Goal: Book appointment/travel/reservation

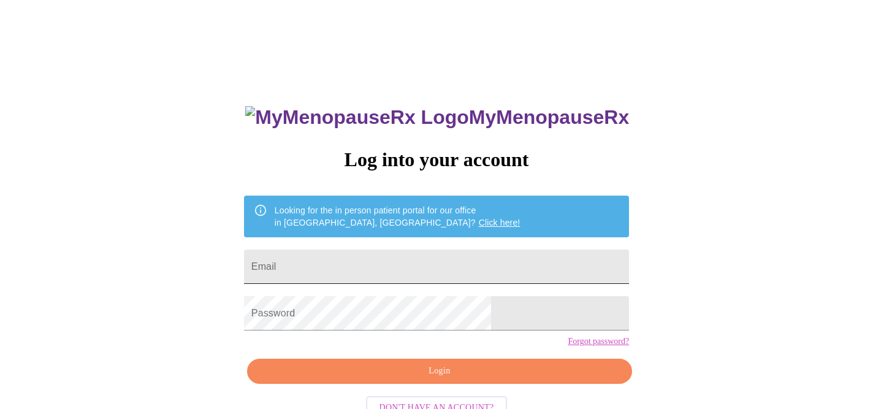
click at [454, 262] on input "Email" at bounding box center [436, 267] width 385 height 34
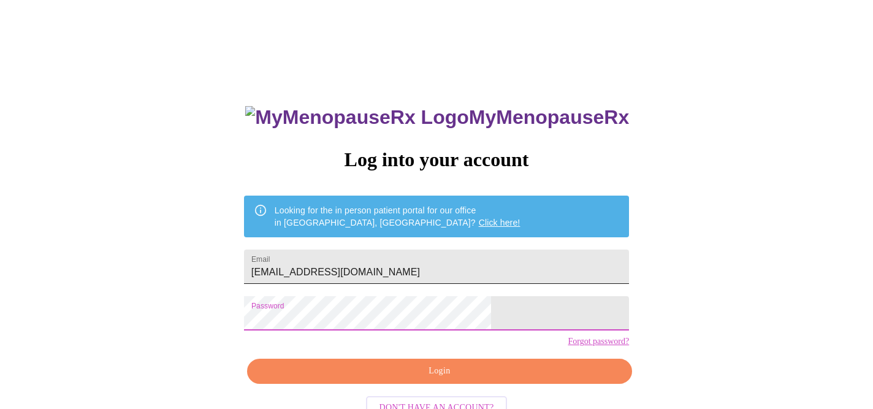
click at [462, 272] on input "[EMAIL_ADDRESS][DOMAIN_NAME]" at bounding box center [436, 267] width 385 height 34
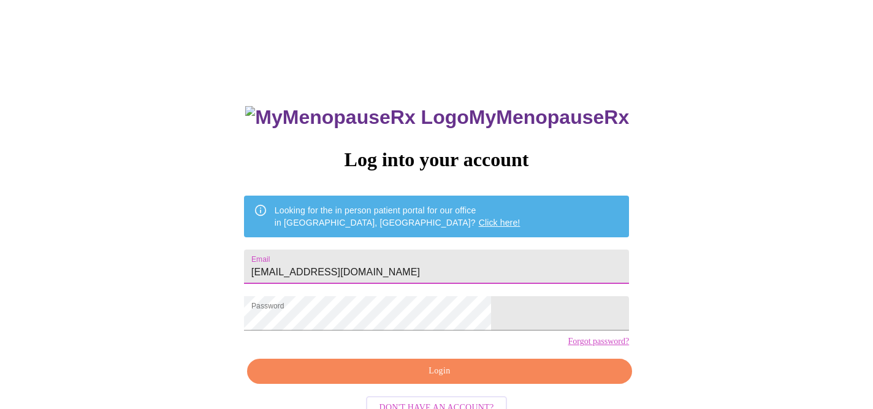
click at [462, 272] on input "[EMAIL_ADDRESS][DOMAIN_NAME]" at bounding box center [436, 267] width 385 height 34
type input "[EMAIL_ADDRESS][DOMAIN_NAME]"
click at [426, 379] on span "Login" at bounding box center [439, 371] width 357 height 15
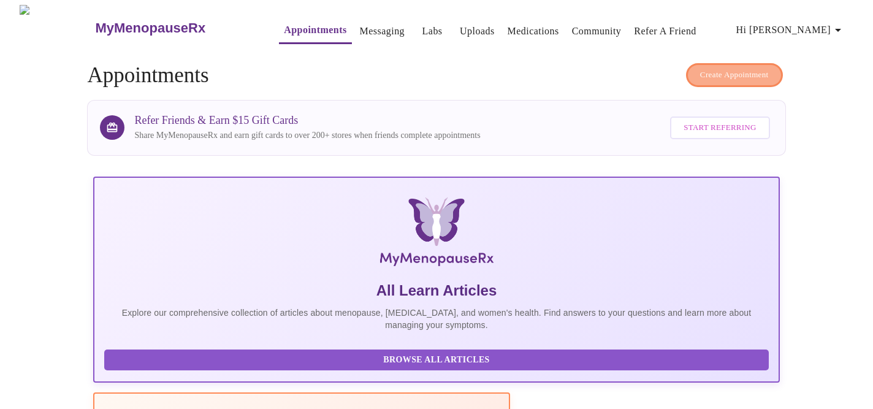
click at [753, 68] on span "Create Appointment" at bounding box center [734, 75] width 69 height 14
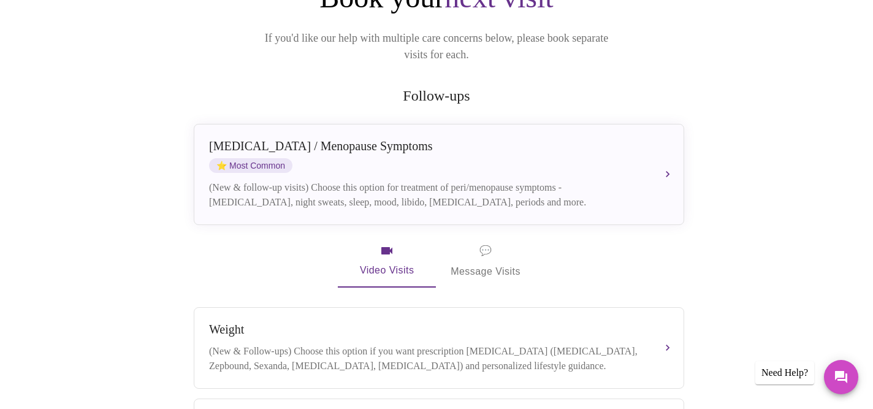
scroll to position [163, 0]
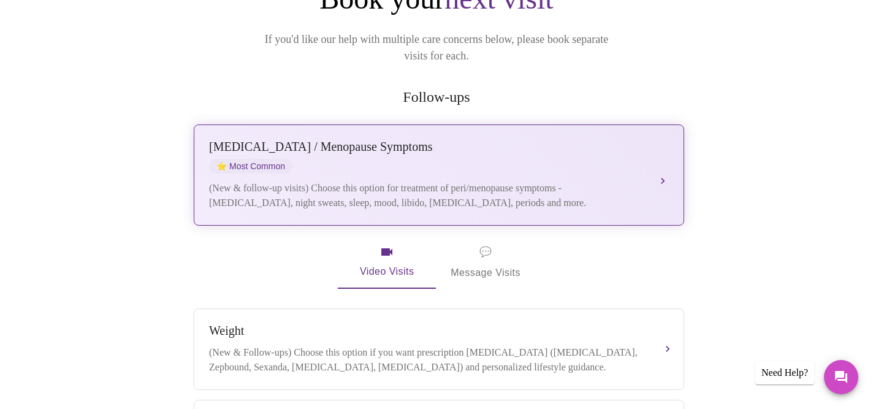
click at [584, 140] on div "[MEDICAL_DATA] / Menopause Symptoms" at bounding box center [426, 147] width 435 height 14
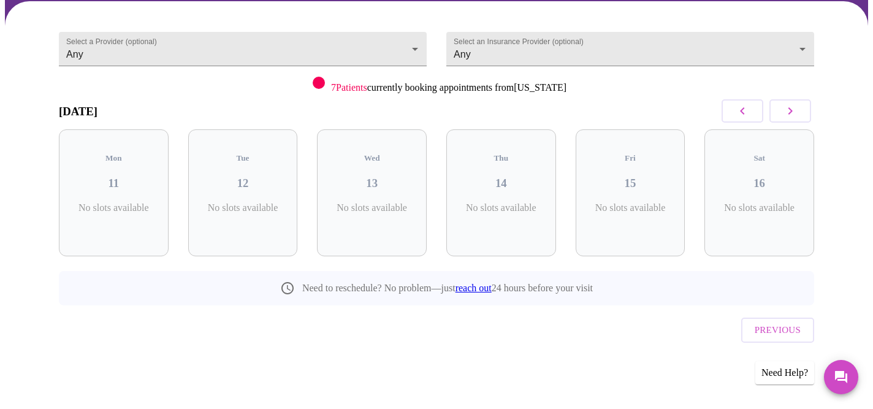
scroll to position [73, 0]
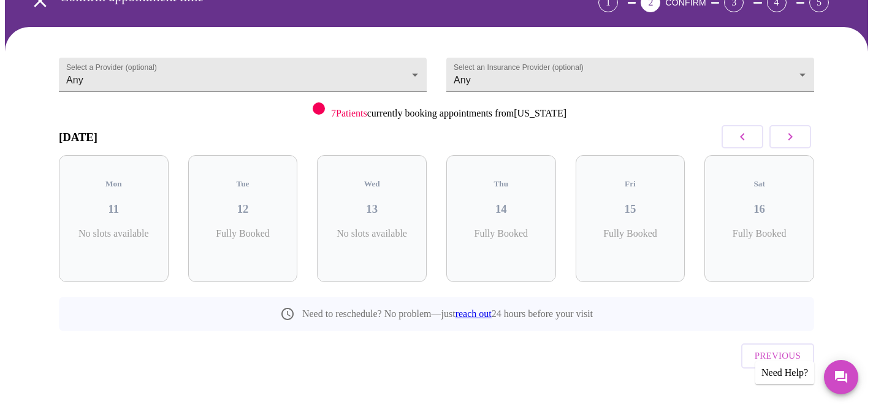
click at [788, 132] on icon "button" at bounding box center [790, 136] width 15 height 15
click at [787, 132] on icon "button" at bounding box center [790, 136] width 15 height 15
click at [637, 207] on div "Tue 26 5 Slots Left ( 14 Total)" at bounding box center [631, 218] width 110 height 127
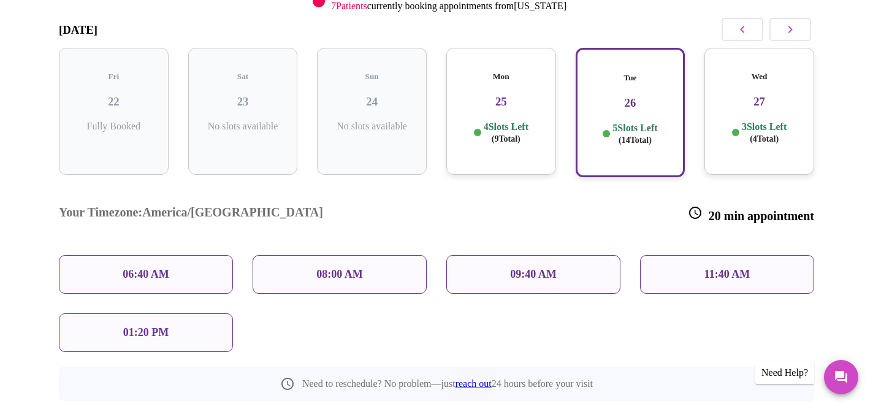
scroll to position [182, 0]
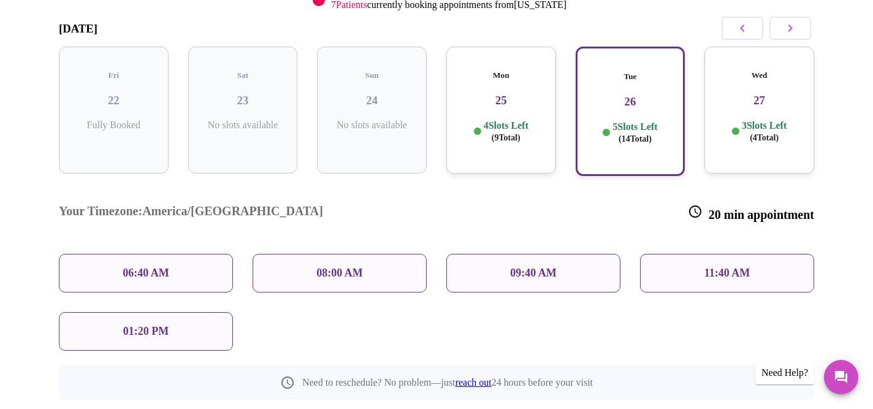
click at [749, 267] on p "11:40 AM" at bounding box center [728, 273] width 46 height 13
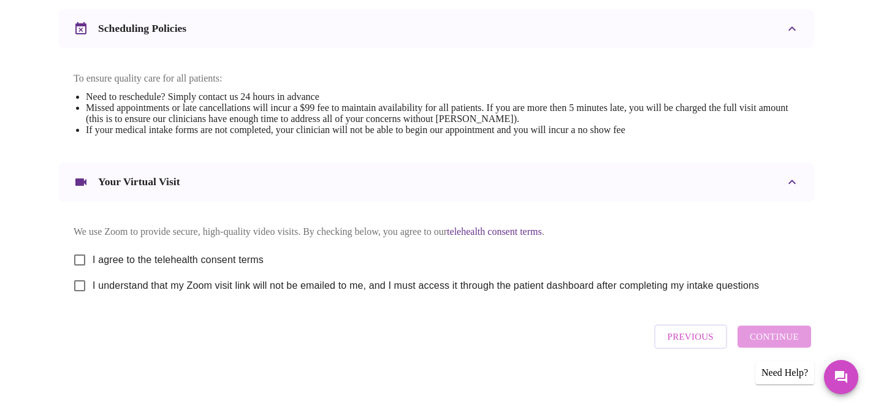
scroll to position [480, 0]
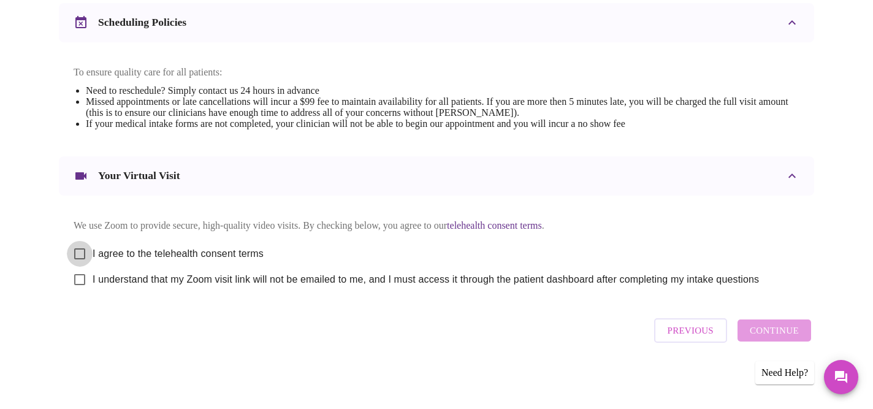
click at [82, 248] on input "I agree to the telehealth consent terms" at bounding box center [80, 254] width 26 height 26
checkbox input "true"
click at [82, 275] on input "I understand that my Zoom visit link will not be emailed to me, and I must acce…" at bounding box center [80, 280] width 26 height 26
checkbox input "true"
click at [788, 339] on span "Continue" at bounding box center [774, 331] width 49 height 16
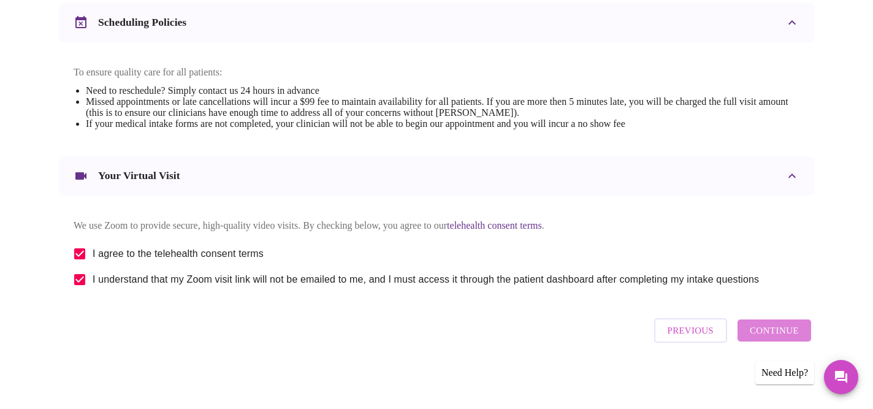
scroll to position [113, 0]
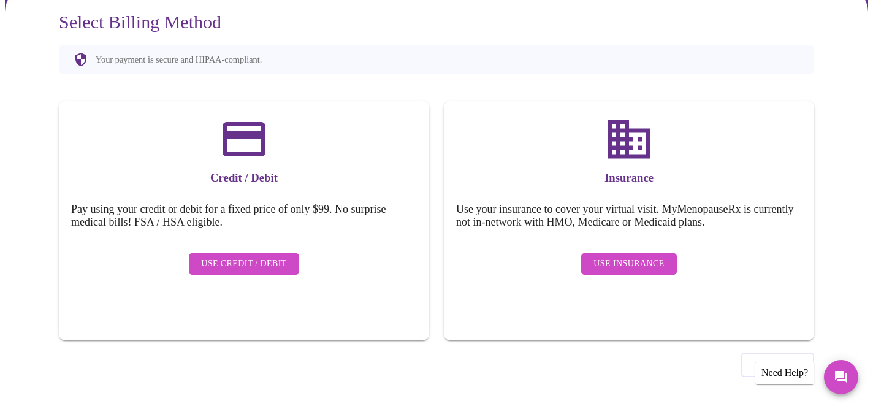
click at [248, 256] on span "Use Credit / Debit" at bounding box center [244, 263] width 86 height 15
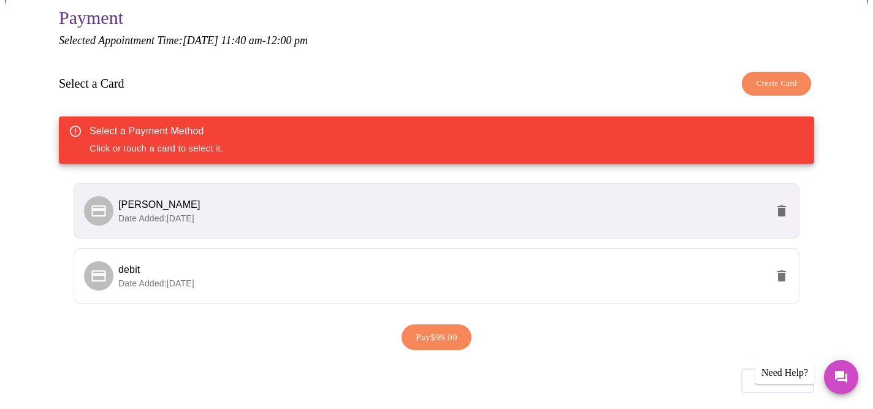
scroll to position [119, 0]
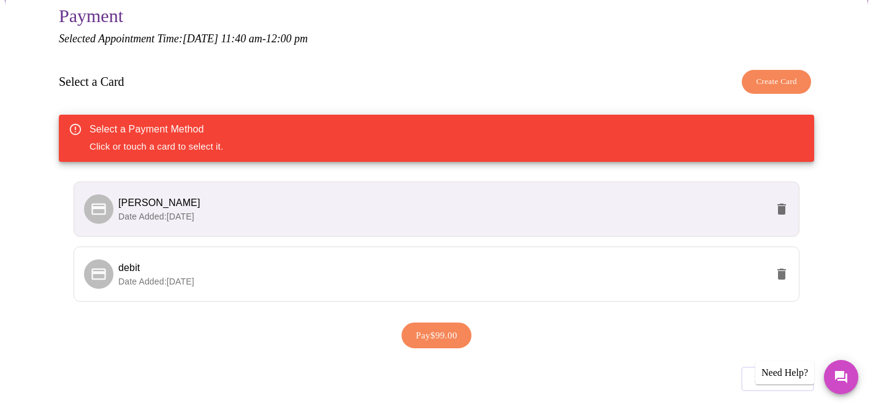
click at [282, 215] on p "Date Added: [DATE]" at bounding box center [442, 216] width 649 height 12
click at [194, 212] on span "Date Added: [DATE]" at bounding box center [156, 217] width 76 height 10
click at [312, 135] on div "Select a Payment Method Click or touch a card to select it." at bounding box center [437, 138] width 756 height 47
click at [215, 214] on p "Date Added: [DATE]" at bounding box center [442, 216] width 649 height 12
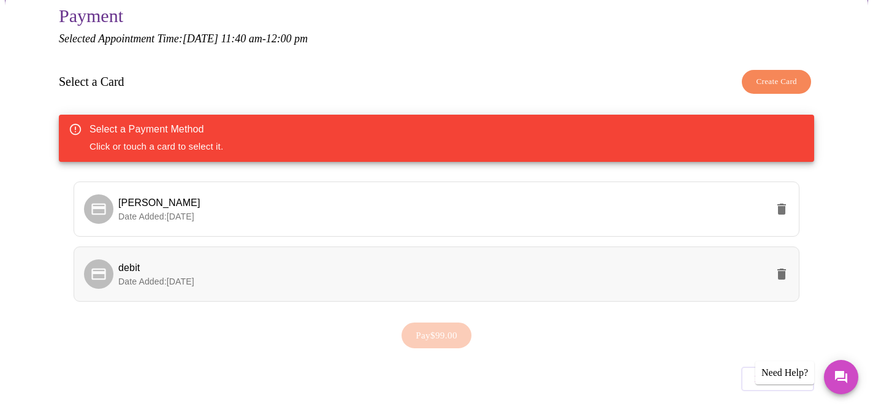
click at [240, 285] on li "debit Date Added: [DATE]" at bounding box center [437, 274] width 726 height 55
click at [434, 336] on span "Pay $99.00" at bounding box center [437, 336] width 42 height 16
